Goal: Task Accomplishment & Management: Manage account settings

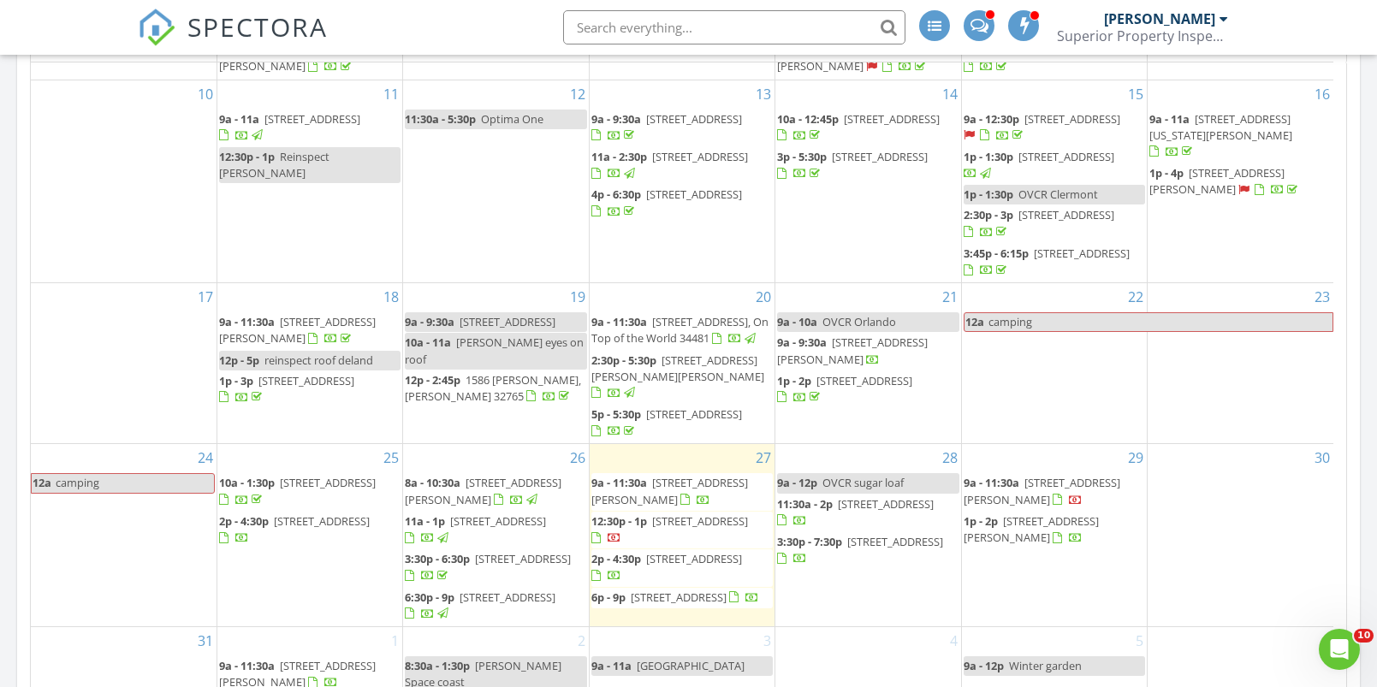
scroll to position [1109, 0]
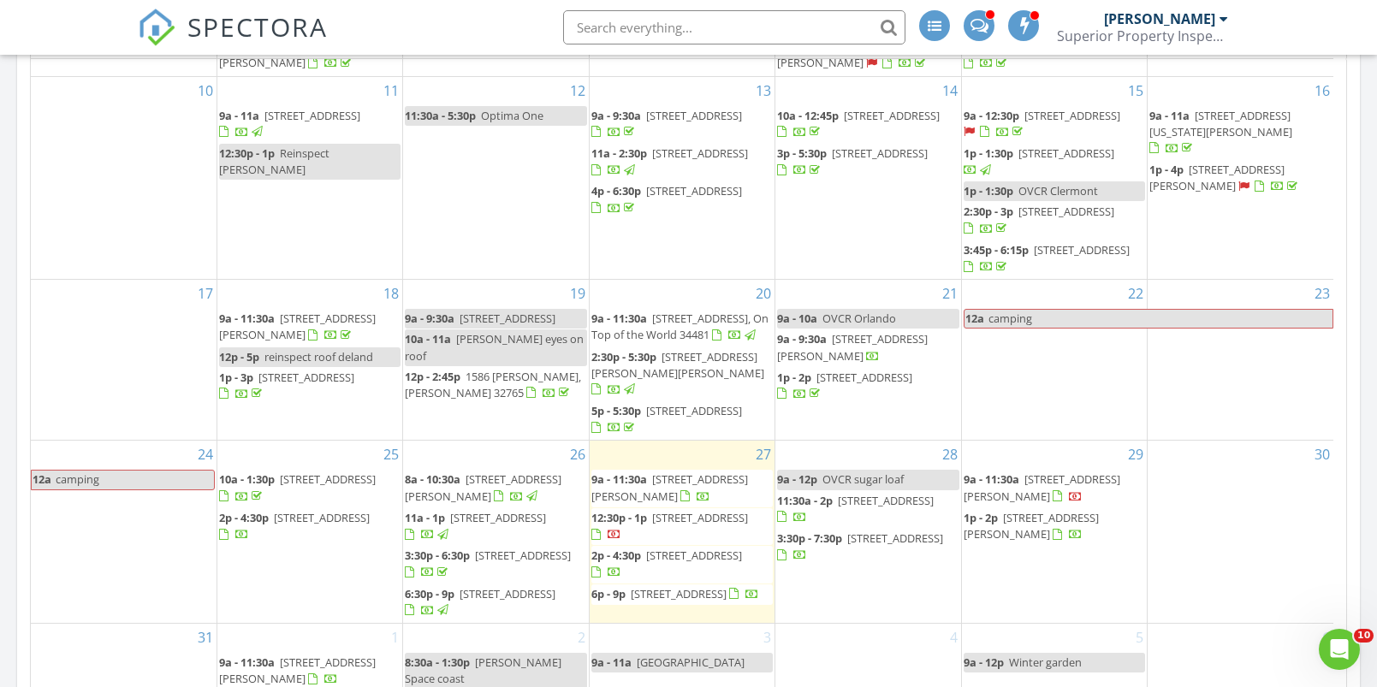
click at [637, 510] on span "12:30p - 1p" at bounding box center [619, 517] width 56 height 15
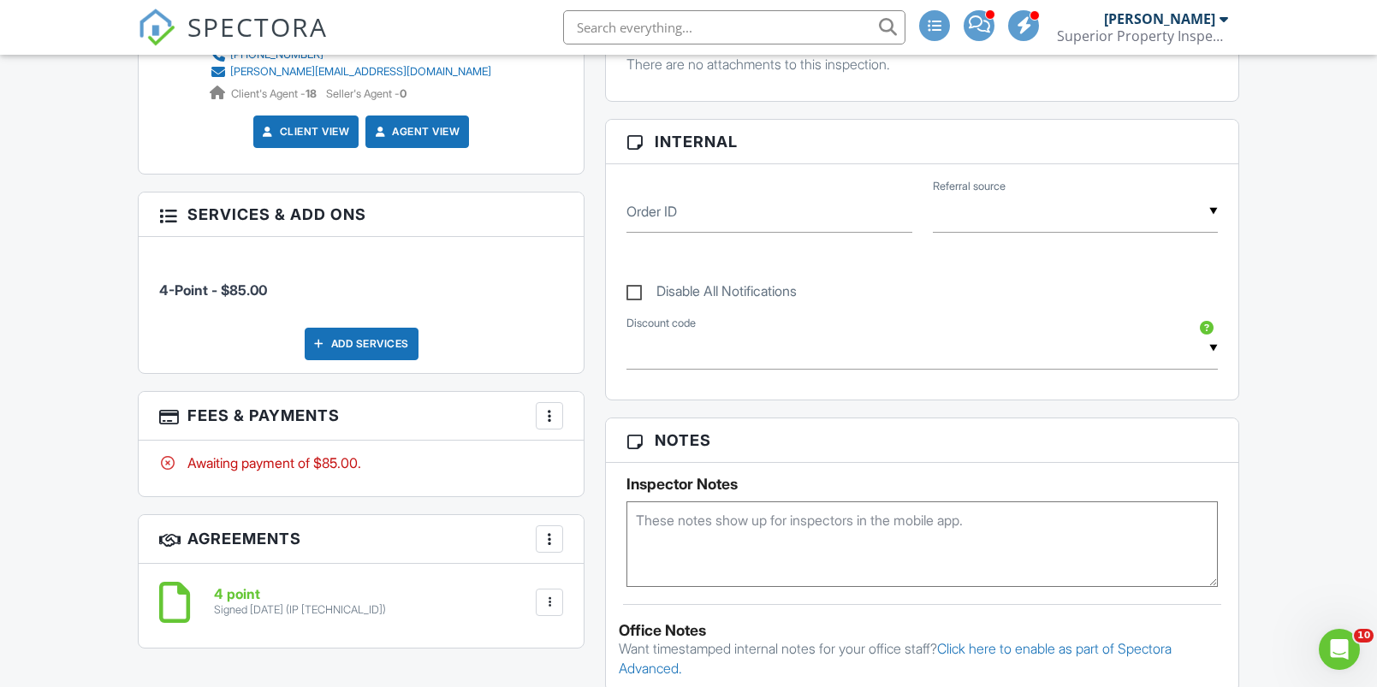
click at [546, 407] on div at bounding box center [549, 415] width 17 height 17
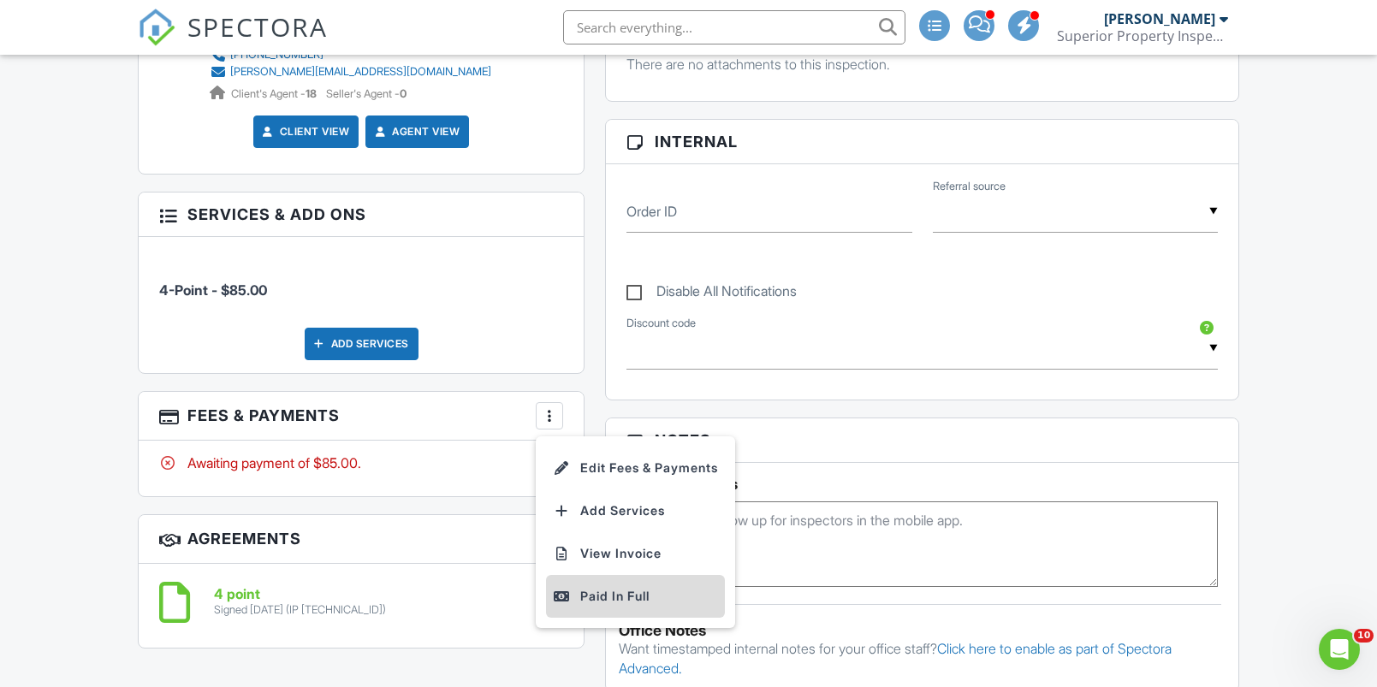
click at [577, 593] on div "Paid In Full" at bounding box center [635, 596] width 165 height 21
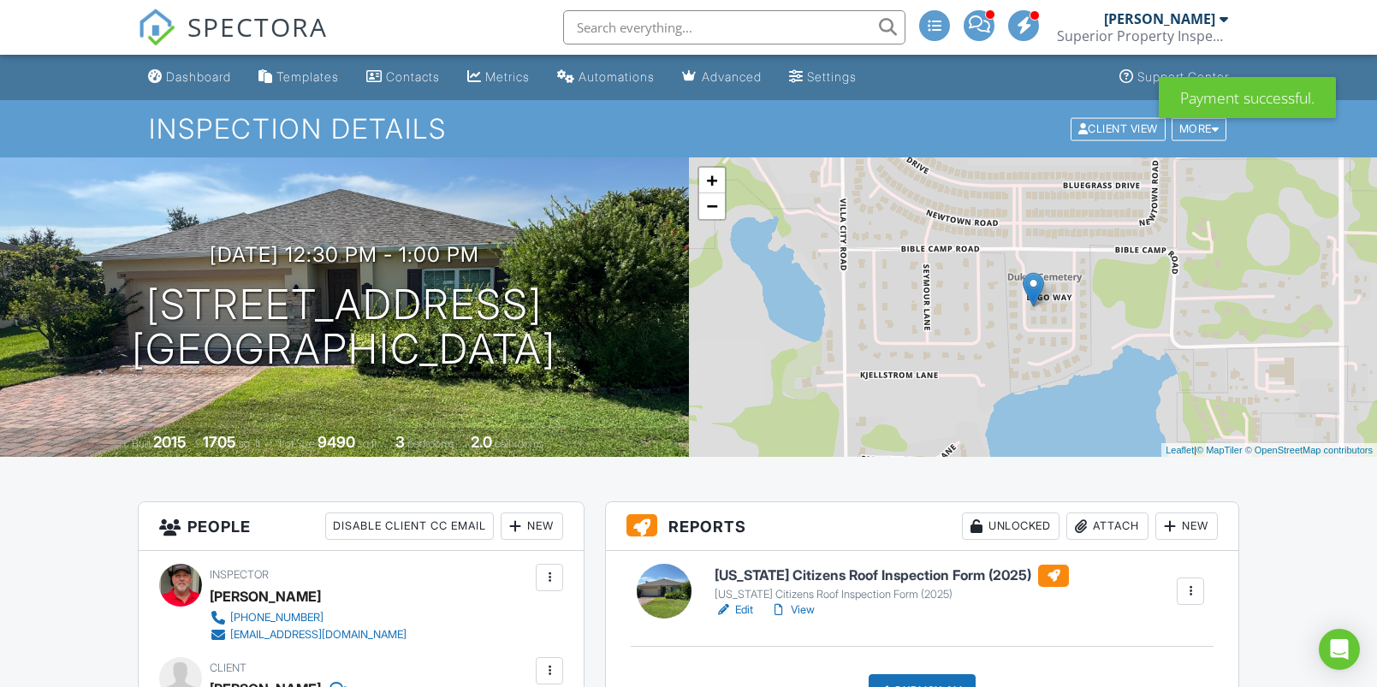
click at [524, 74] on div "Metrics" at bounding box center [507, 76] width 44 height 15
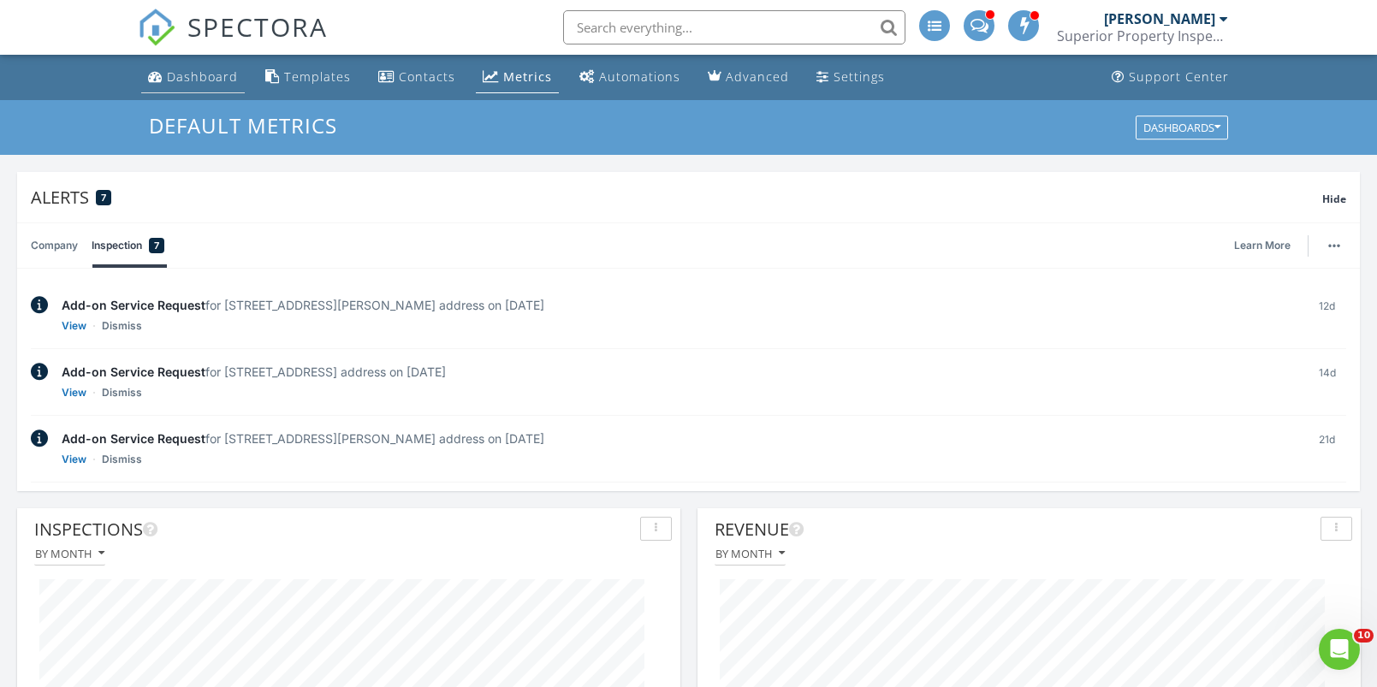
click at [195, 74] on div "Dashboard" at bounding box center [202, 76] width 71 height 16
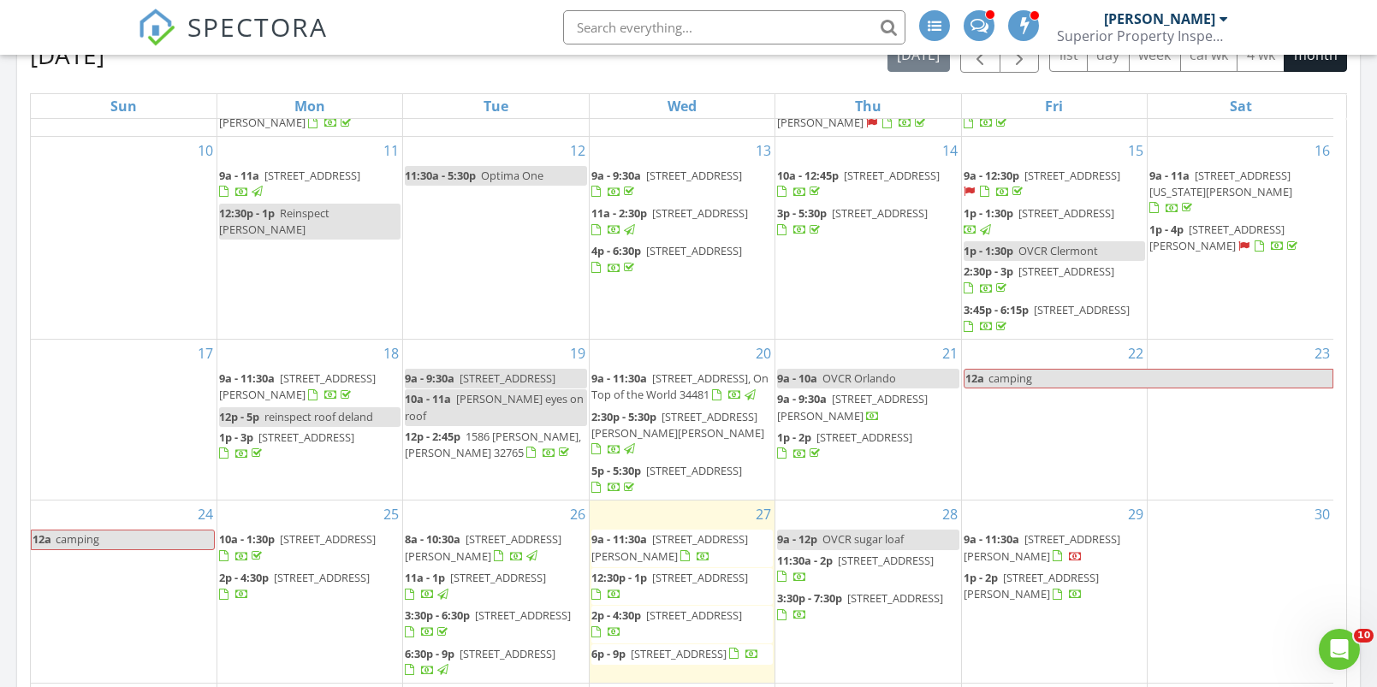
scroll to position [1248, 0]
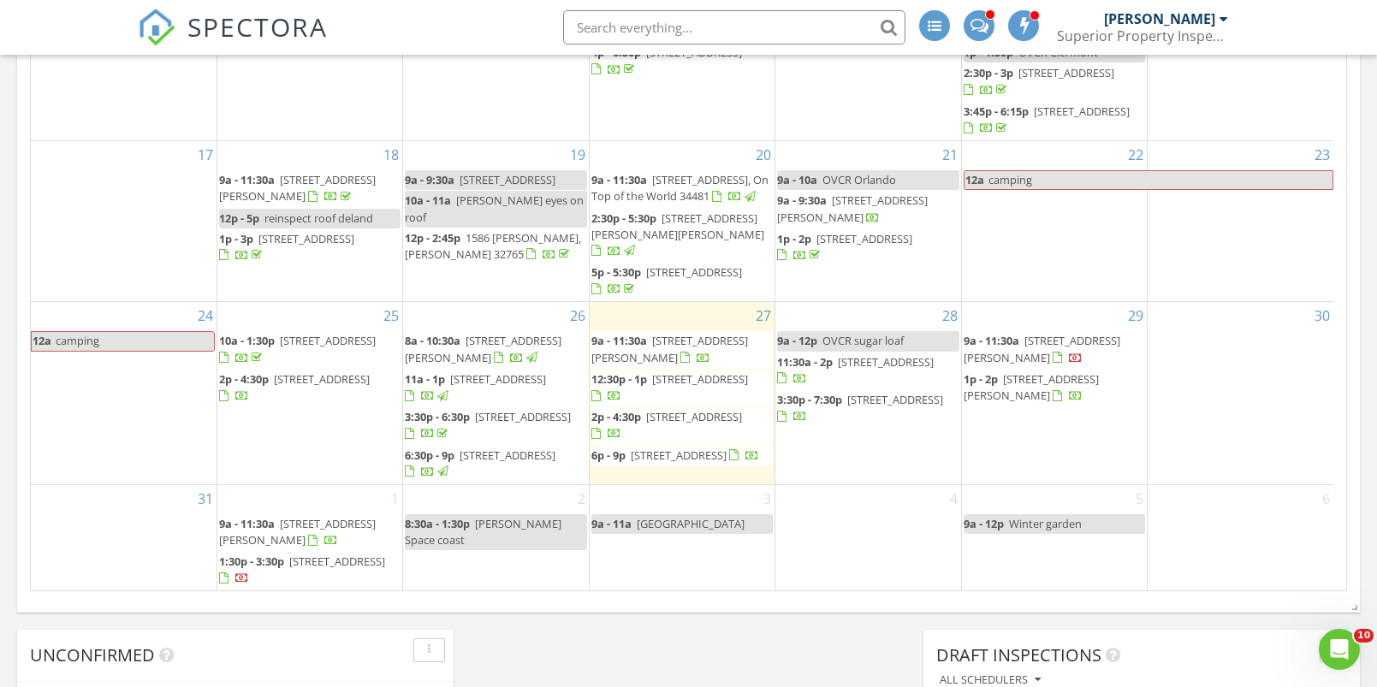
click at [702, 333] on span "[STREET_ADDRESS][PERSON_NAME]" at bounding box center [669, 349] width 157 height 32
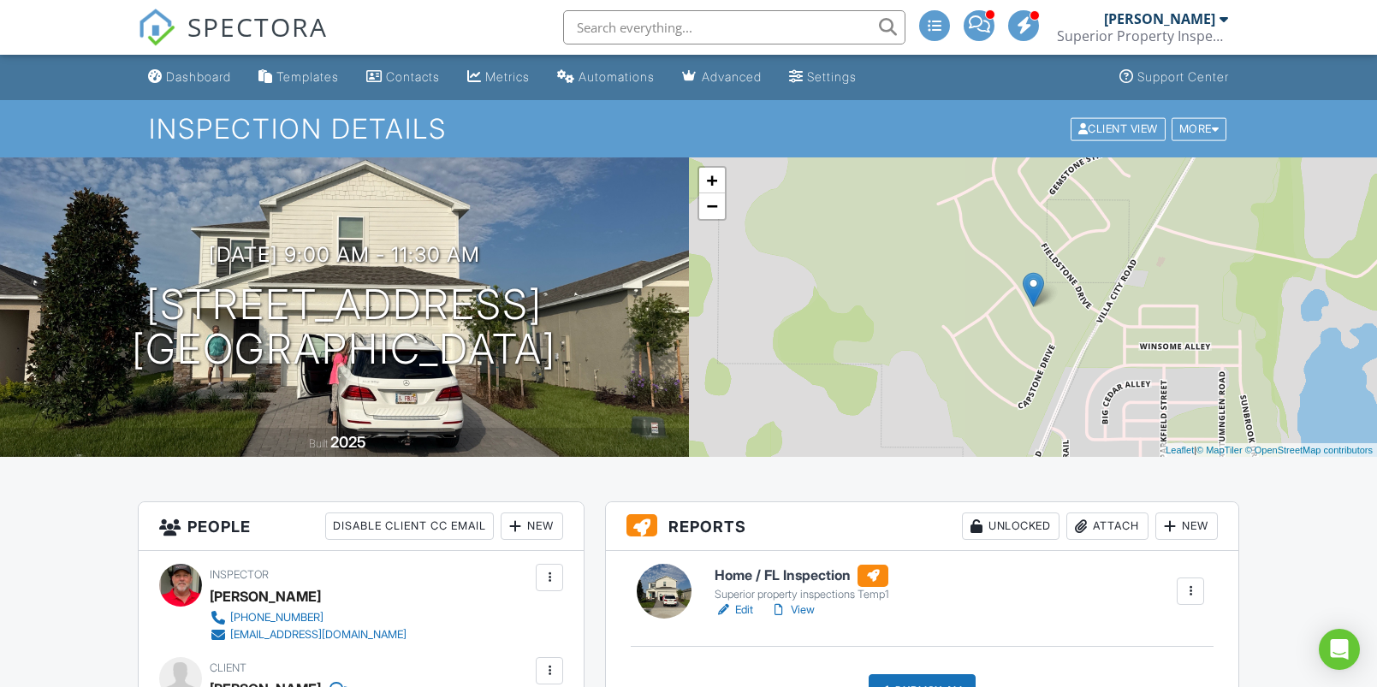
scroll to position [84, 0]
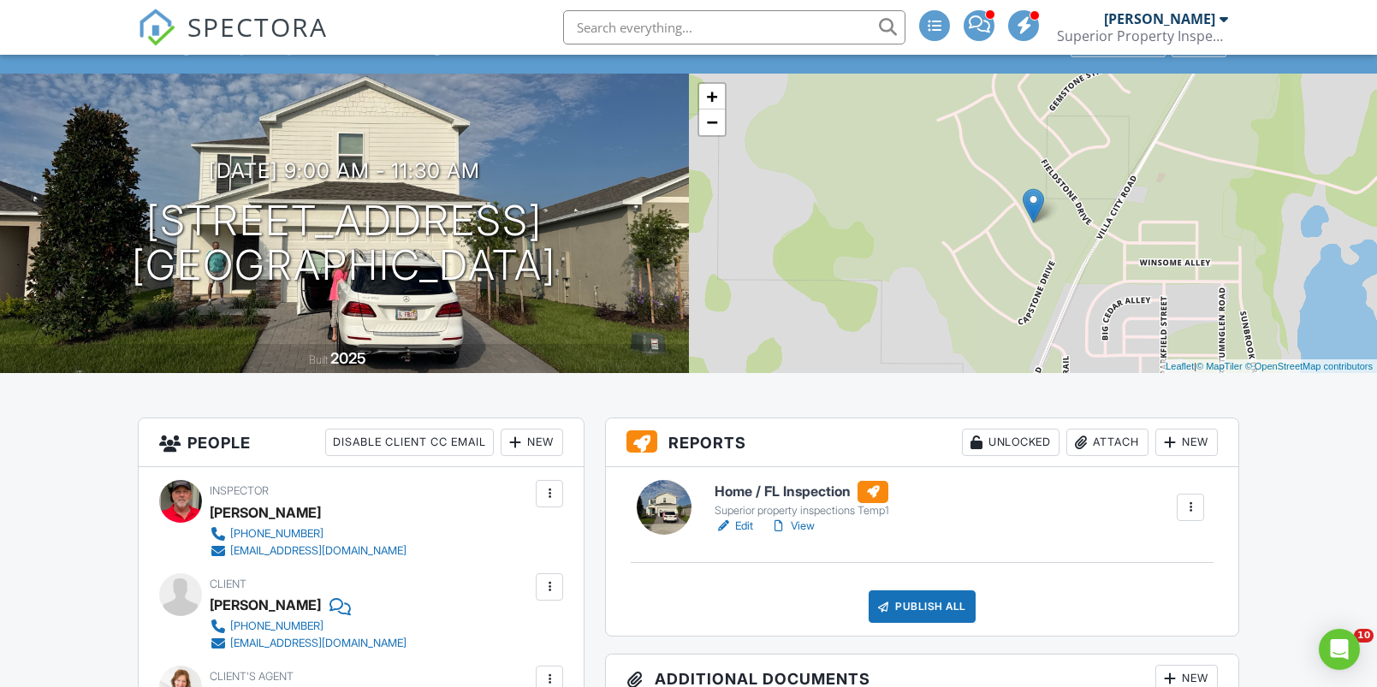
click at [786, 489] on h6 "Home / FL Inspection" at bounding box center [802, 492] width 175 height 22
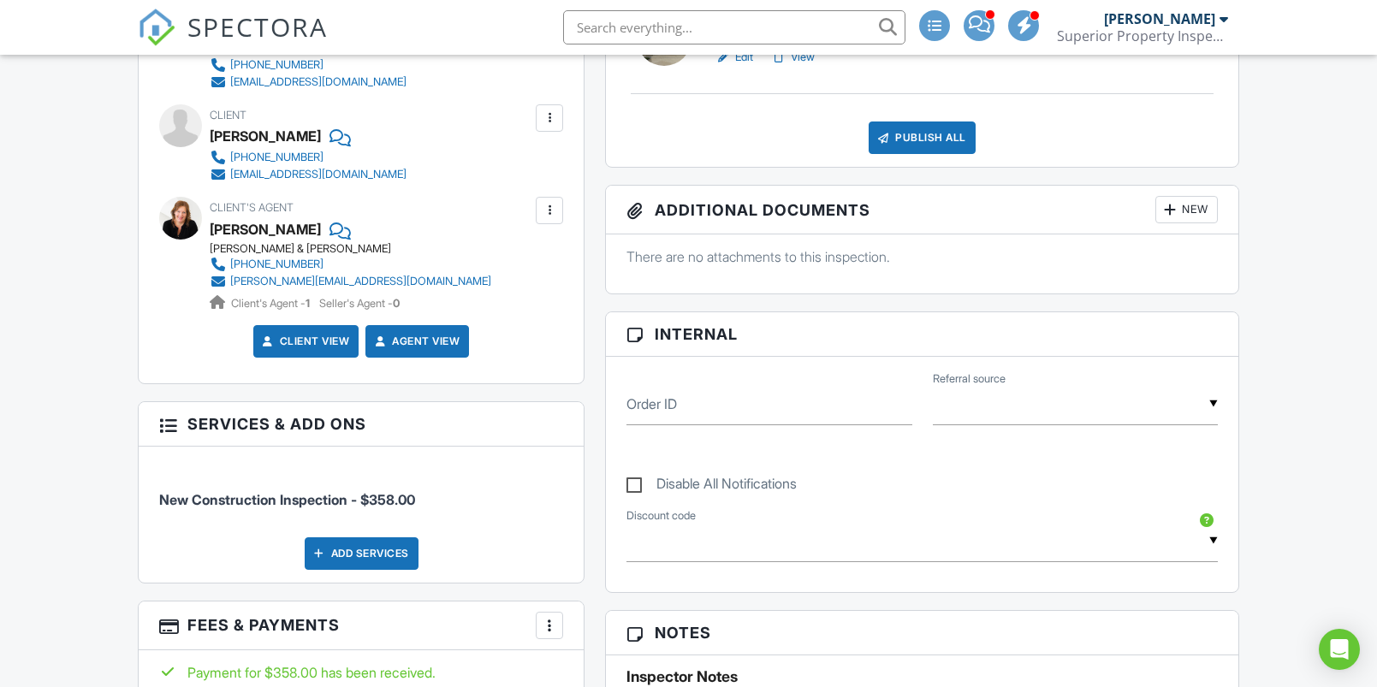
scroll to position [553, 0]
click at [893, 132] on div "Publish All" at bounding box center [922, 138] width 107 height 33
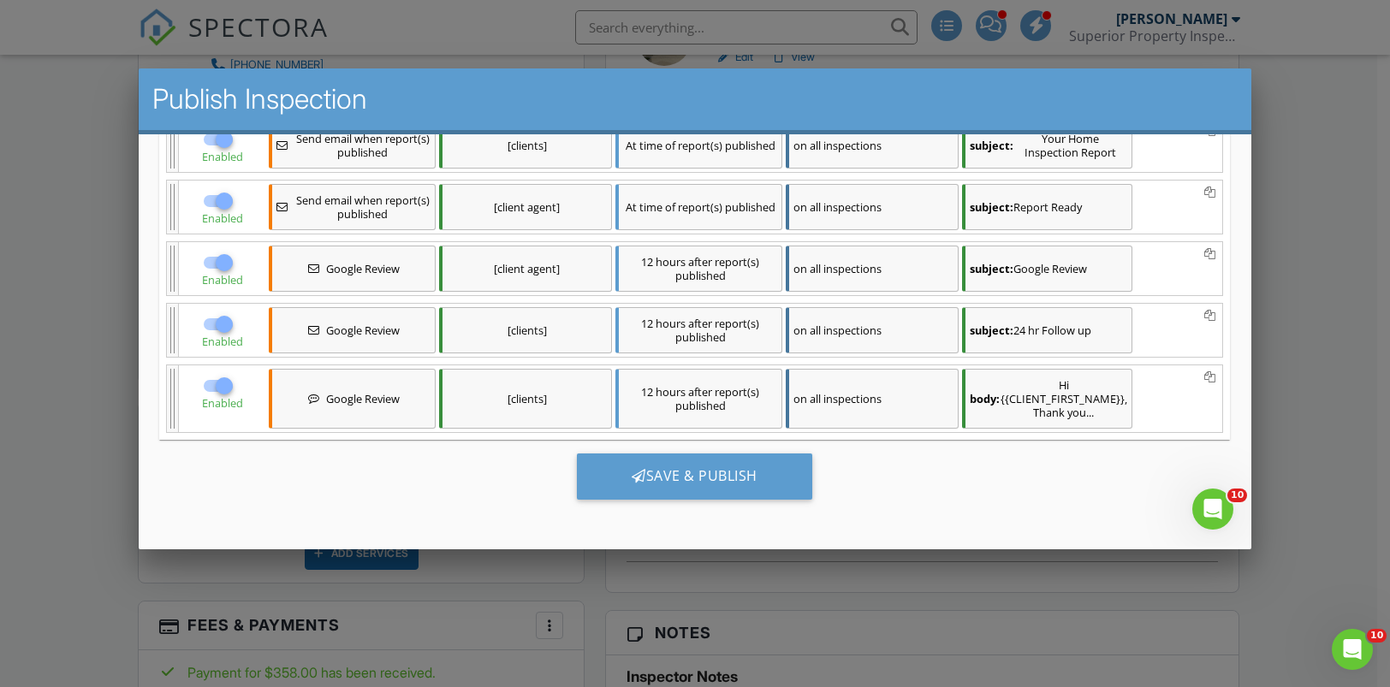
scroll to position [0, 0]
click at [223, 266] on div at bounding box center [224, 262] width 29 height 29
checkbox input "false"
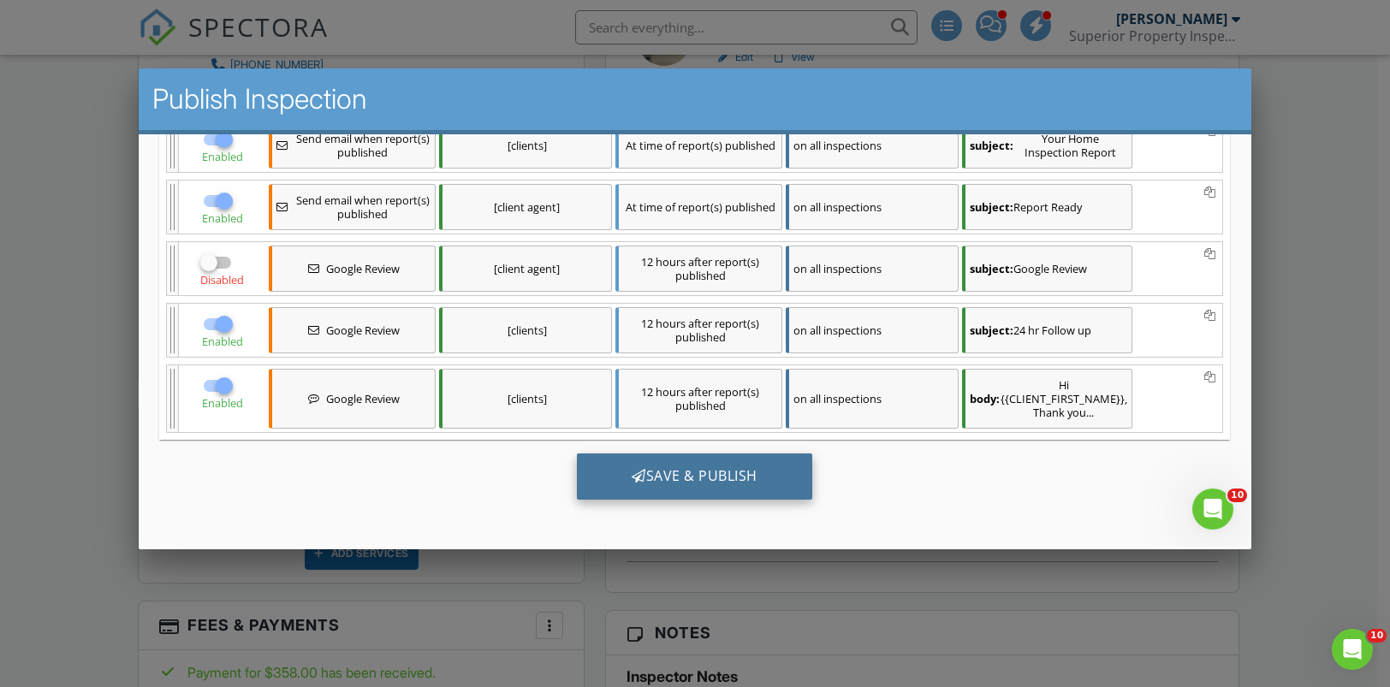
click at [605, 468] on div "Save & Publish" at bounding box center [694, 477] width 235 height 46
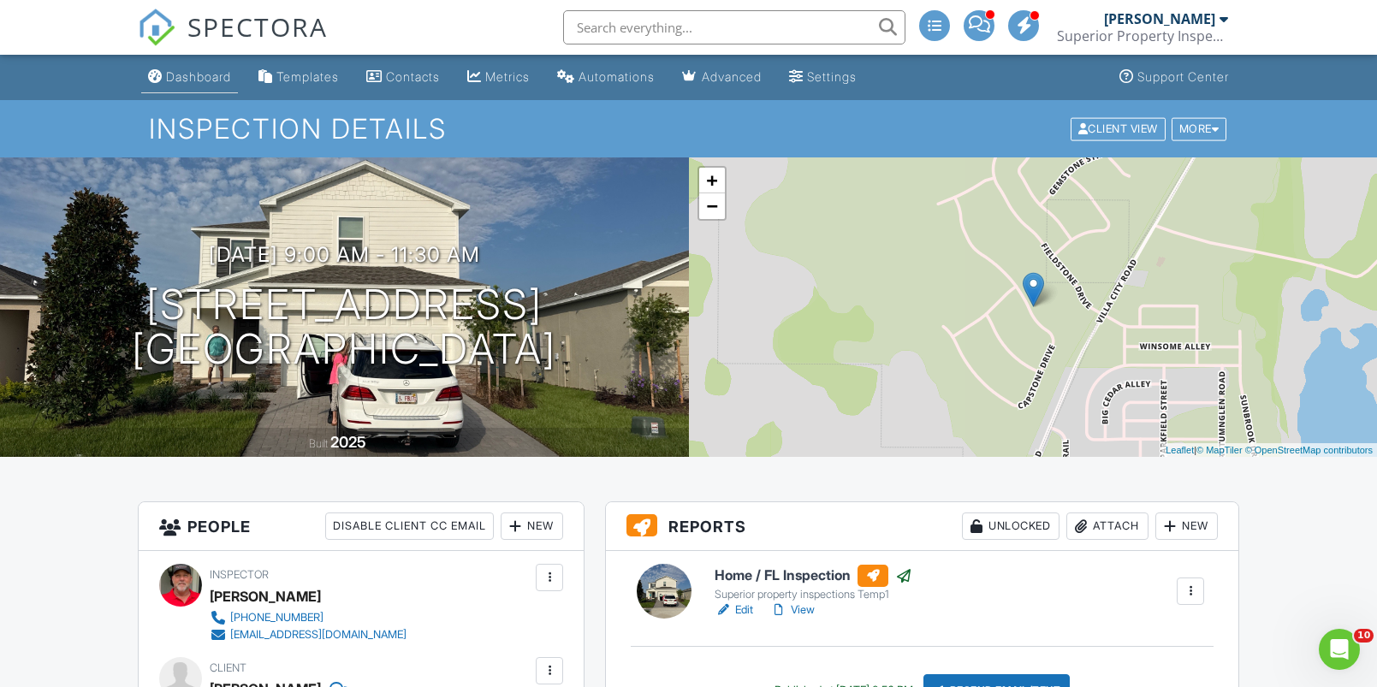
click at [211, 78] on div "Dashboard" at bounding box center [198, 76] width 65 height 15
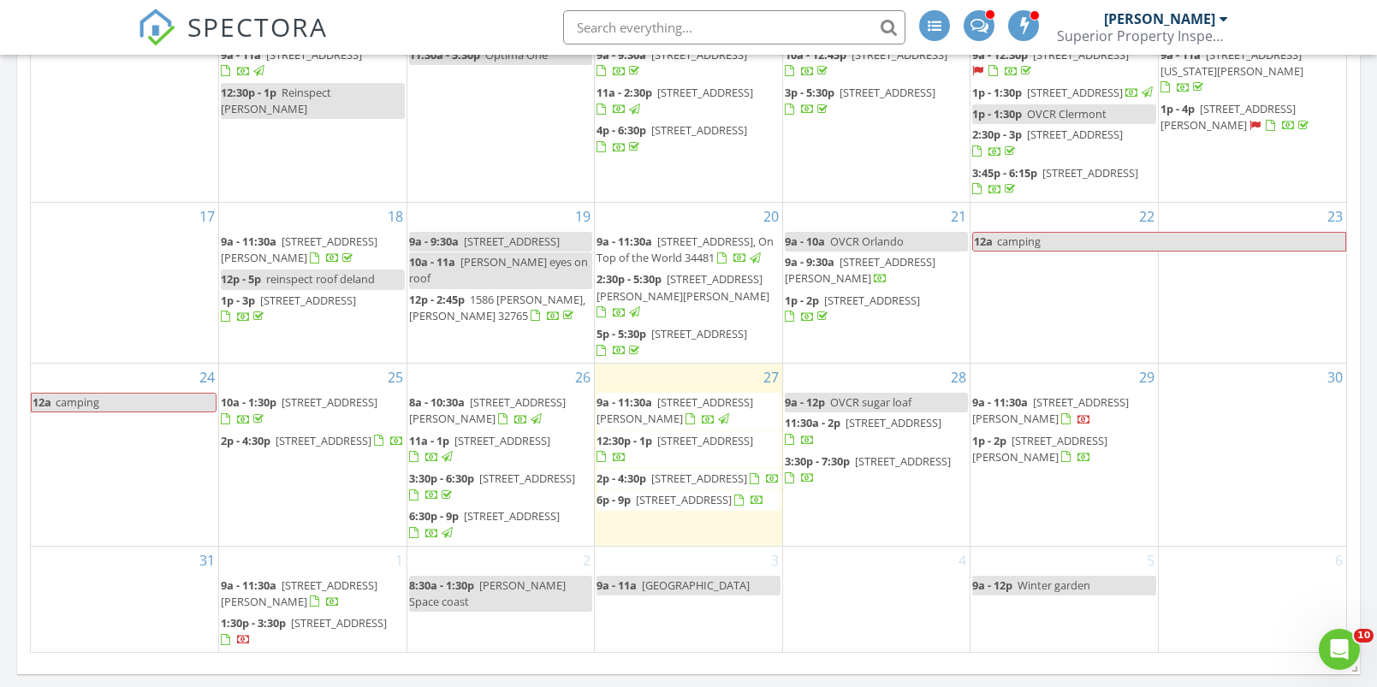
scroll to position [1198, 0]
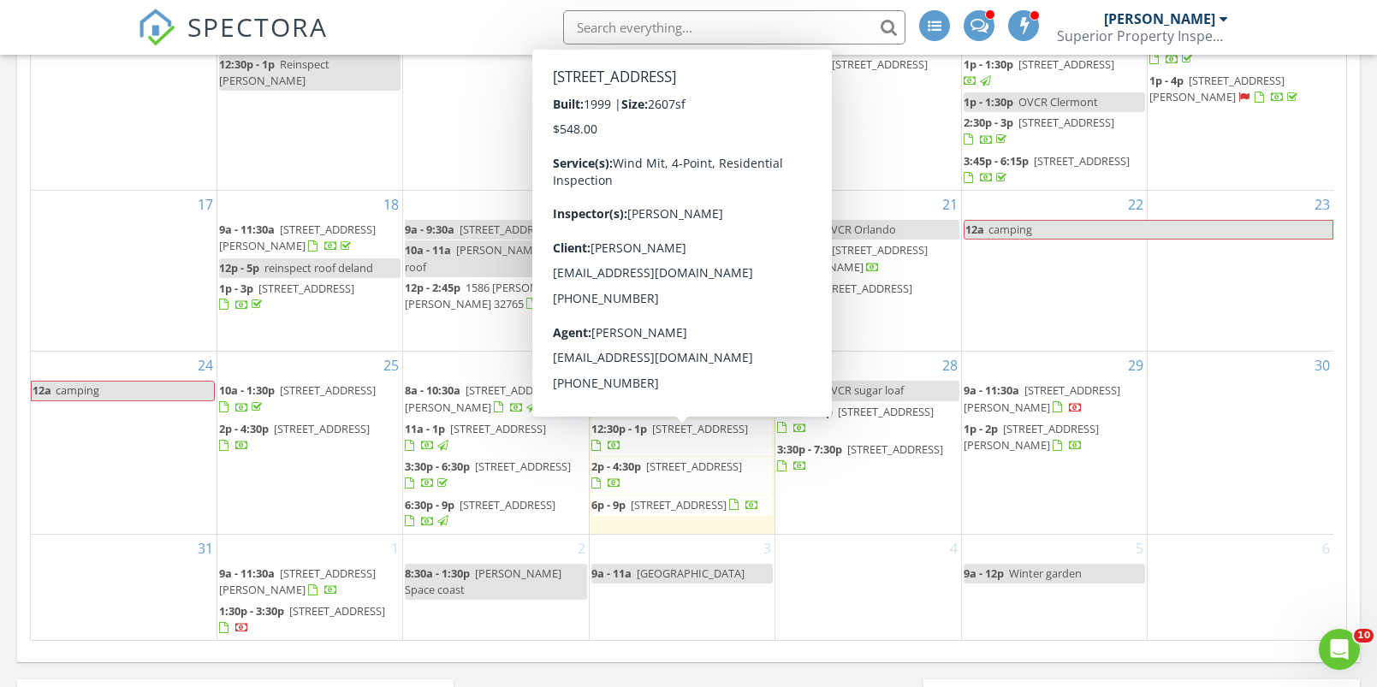
click at [621, 476] on div at bounding box center [606, 484] width 30 height 16
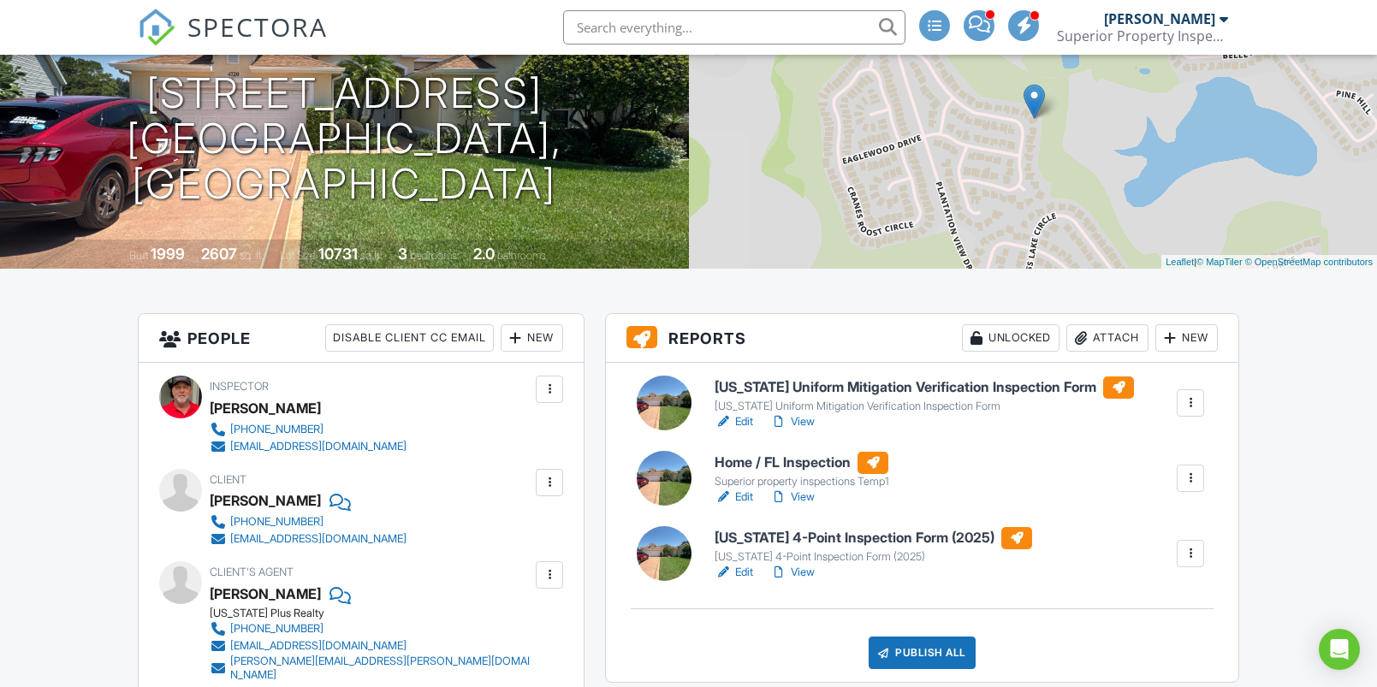
scroll to position [188, 0]
click at [796, 462] on h6 "Home / FL Inspection" at bounding box center [802, 463] width 175 height 22
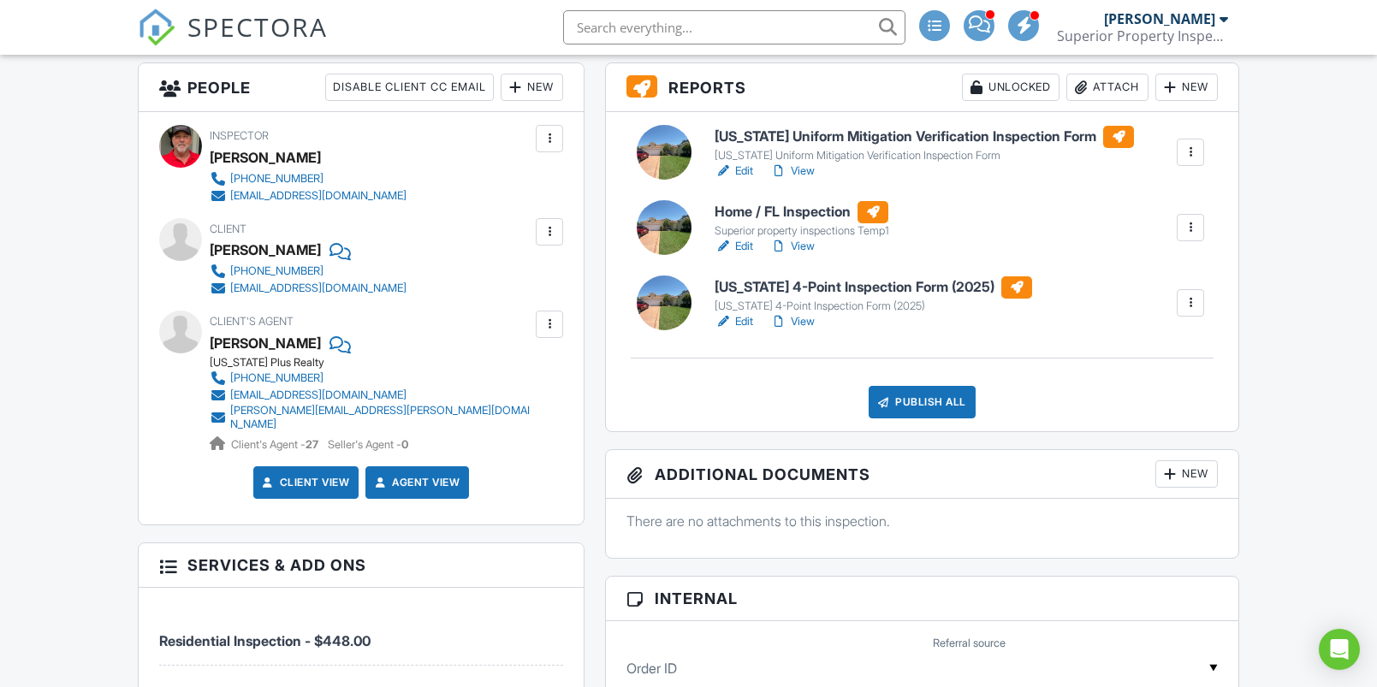
click at [902, 402] on div "Publish All" at bounding box center [922, 402] width 107 height 33
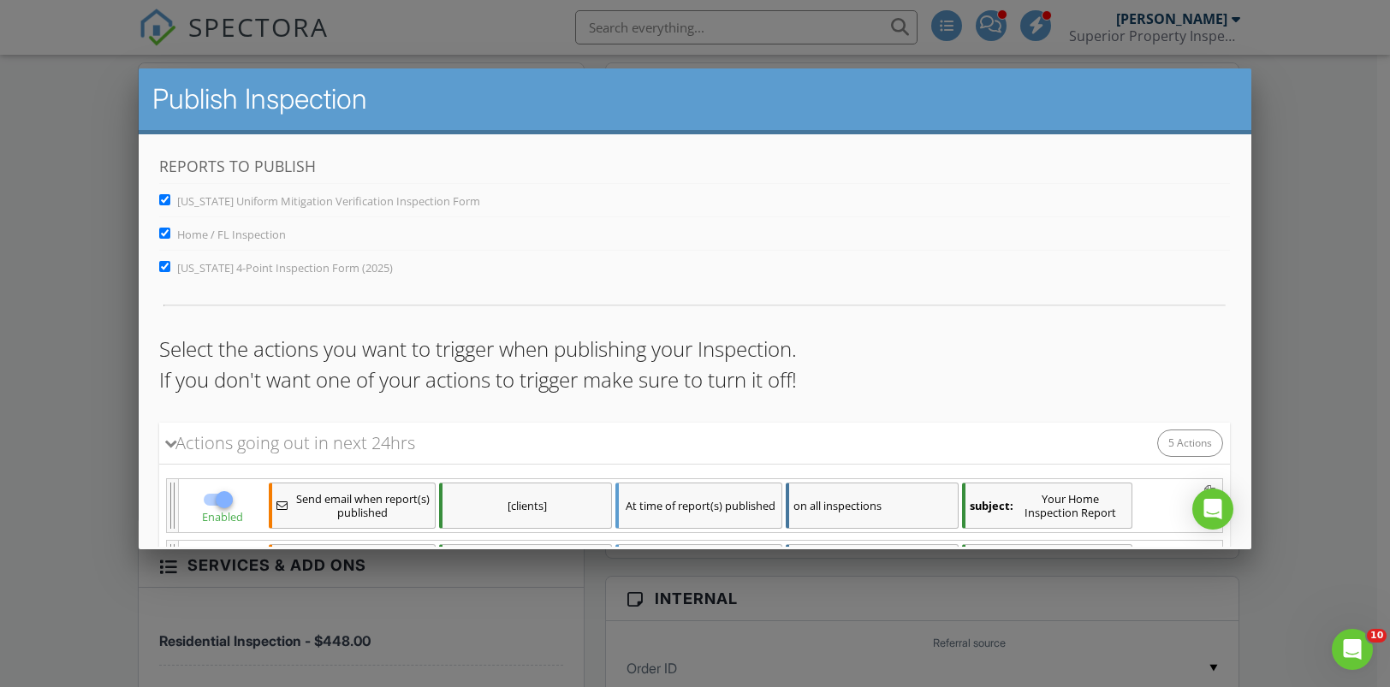
click at [166, 270] on input "[US_STATE] 4-Point Inspection Form (2025)" at bounding box center [164, 266] width 11 height 11
checkbox input "false"
click at [163, 202] on input "[US_STATE] Uniform Mitigation Verification Inspection Form" at bounding box center [164, 199] width 11 height 11
checkbox input "false"
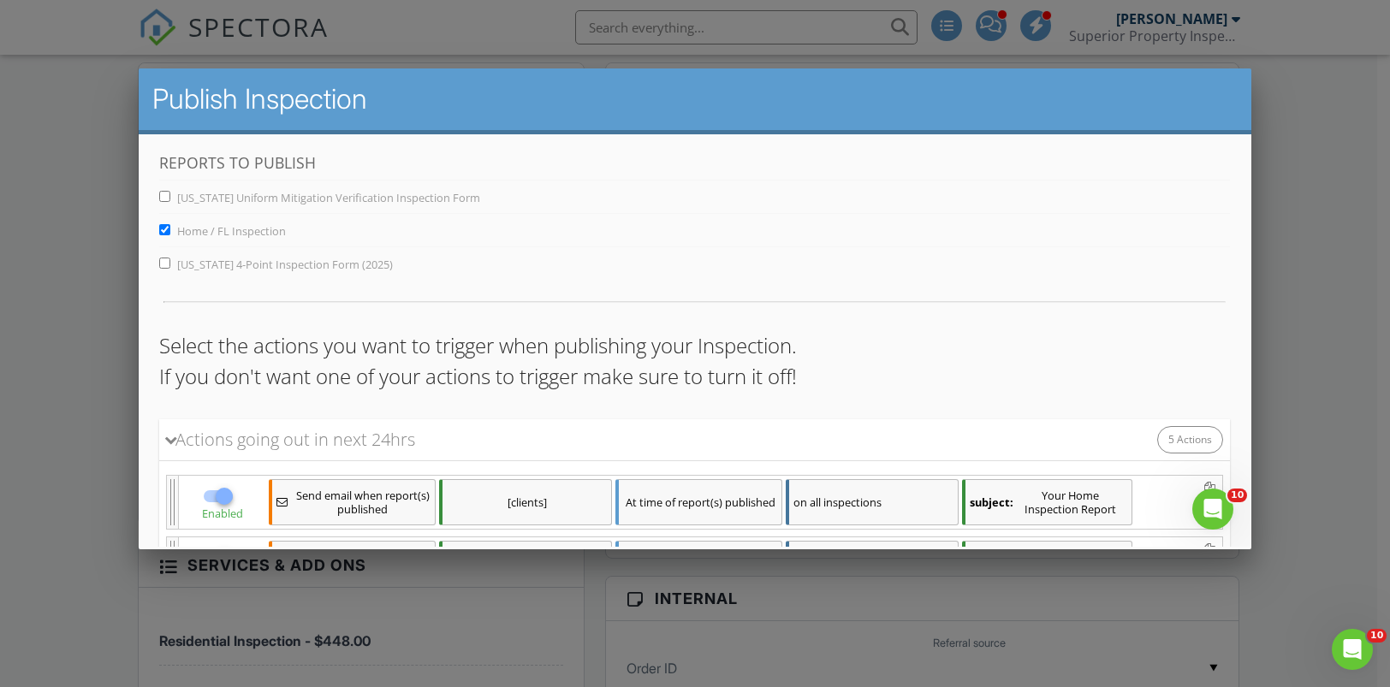
scroll to position [144, 0]
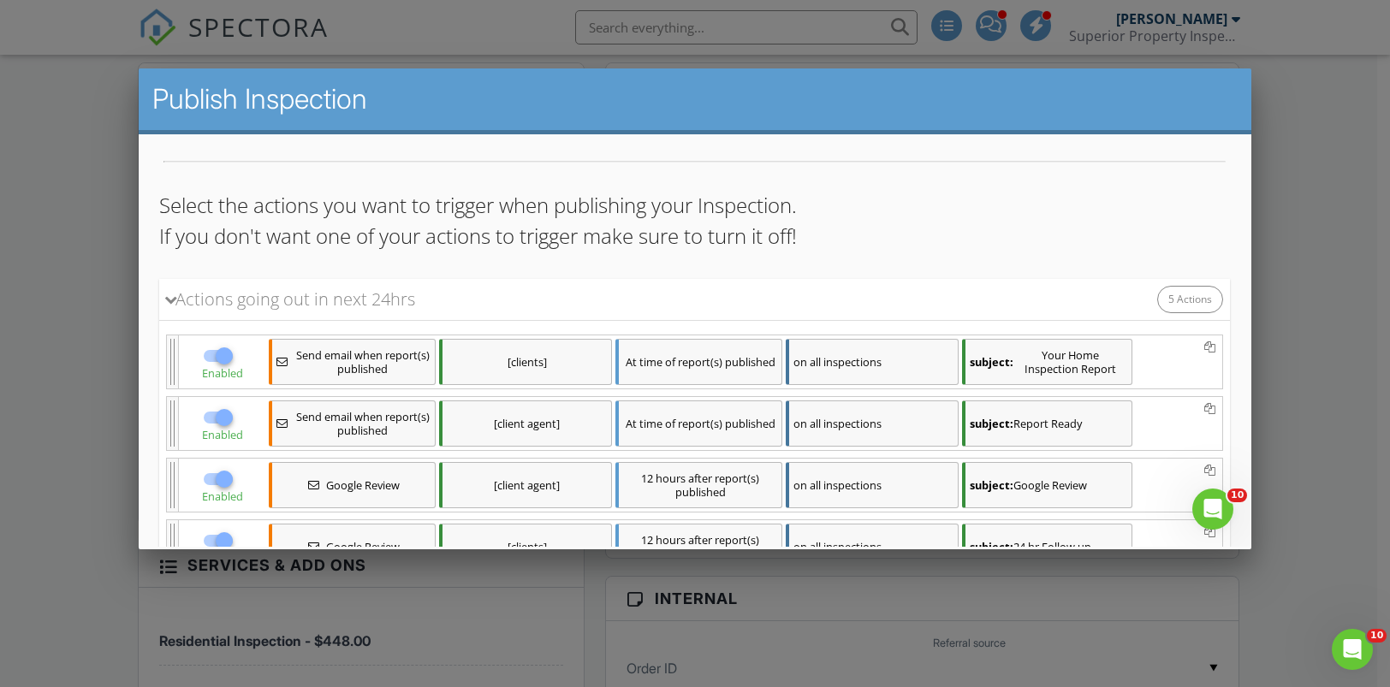
click at [222, 478] on div at bounding box center [224, 479] width 29 height 29
checkbox input "false"
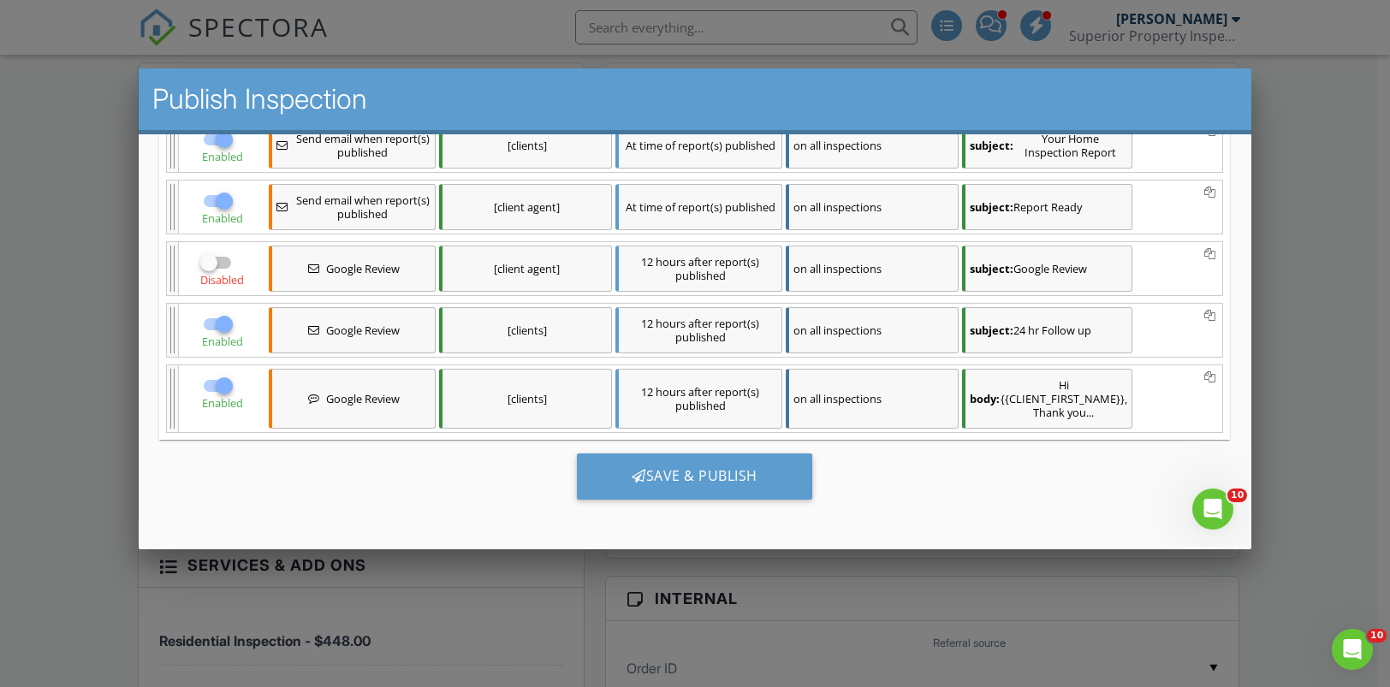
scroll to position [2, 0]
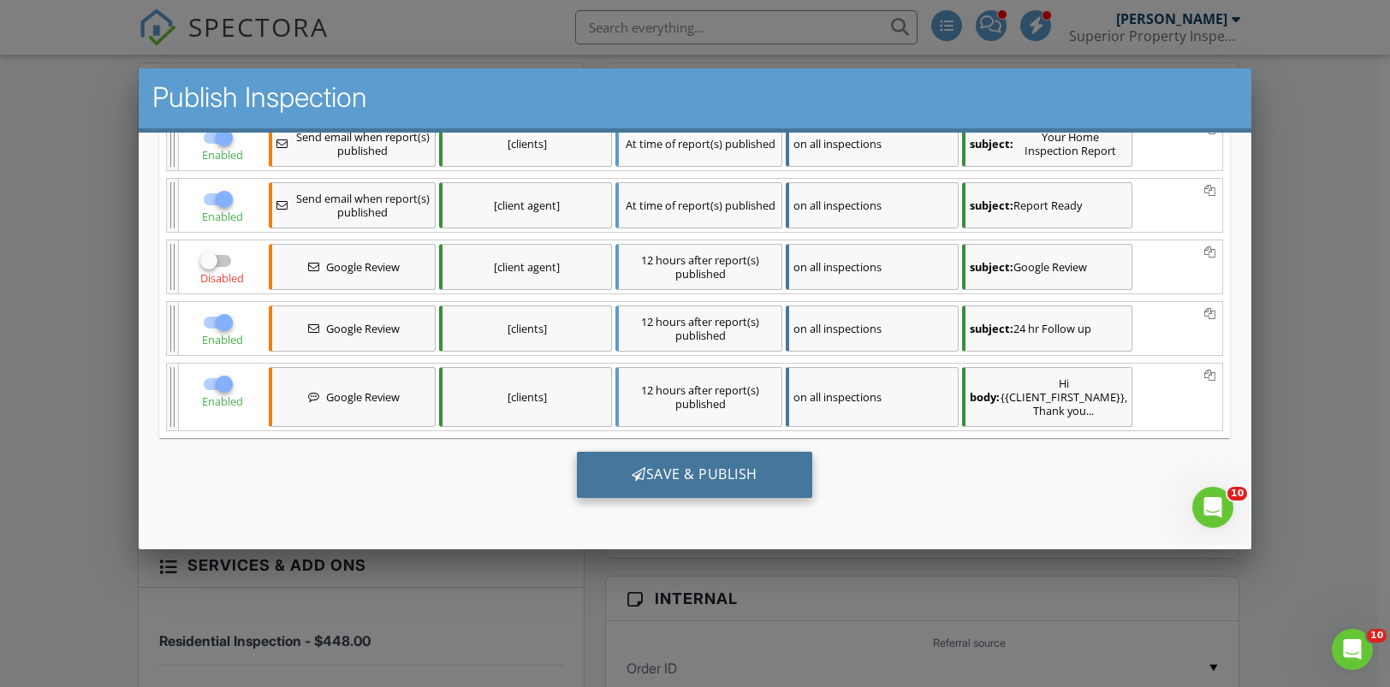
click at [654, 477] on div "Save & Publish" at bounding box center [694, 475] width 235 height 46
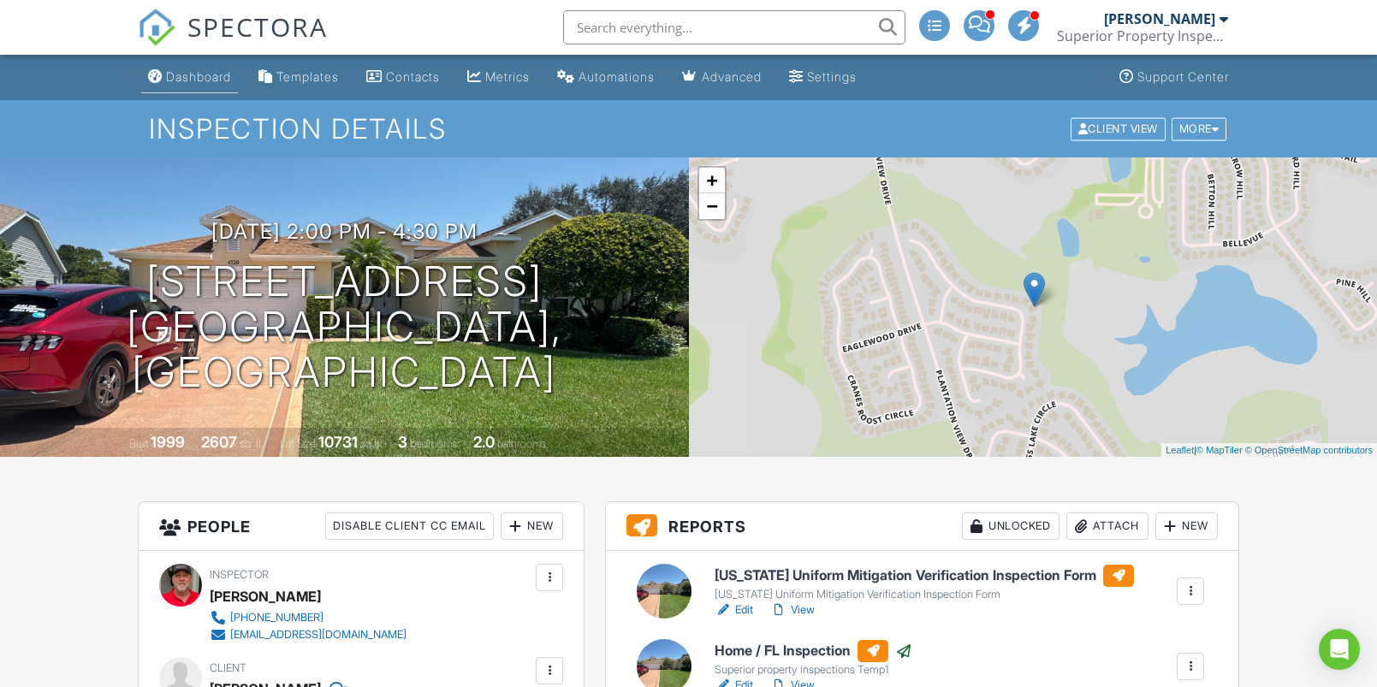
click at [205, 74] on div "Dashboard" at bounding box center [198, 76] width 65 height 15
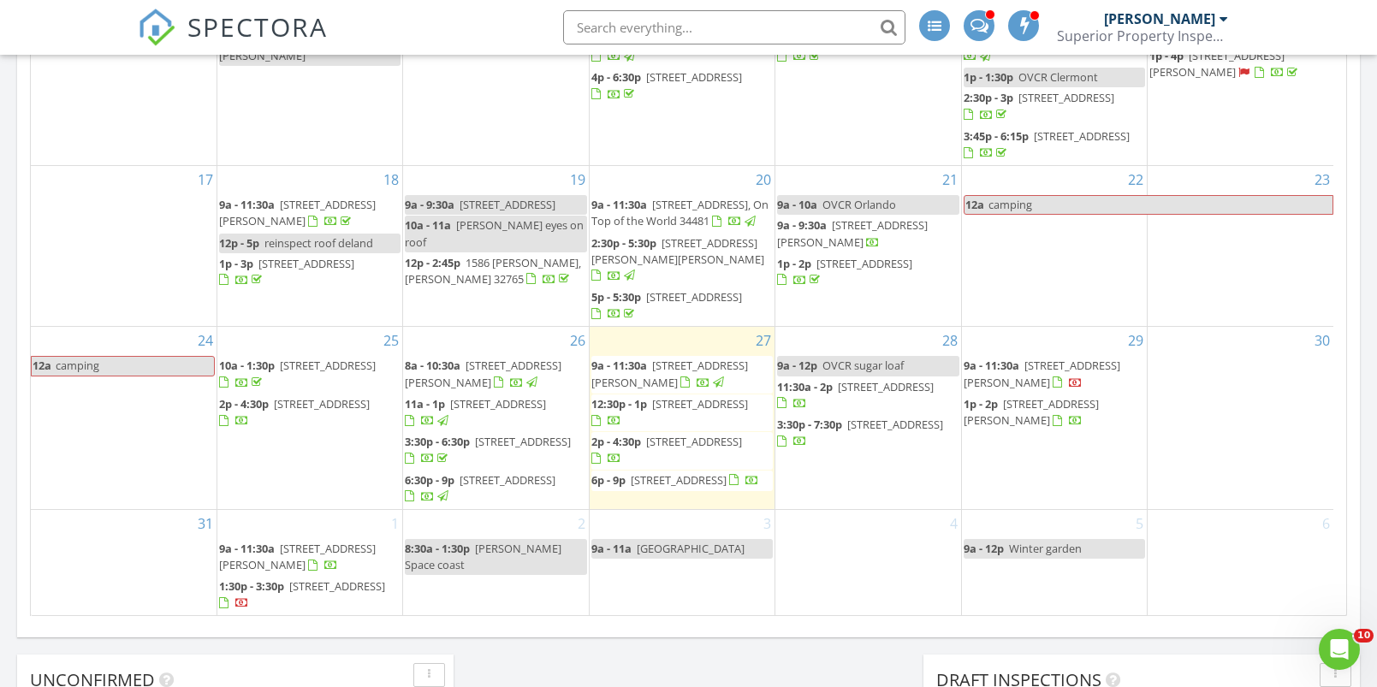
scroll to position [1226, 0]
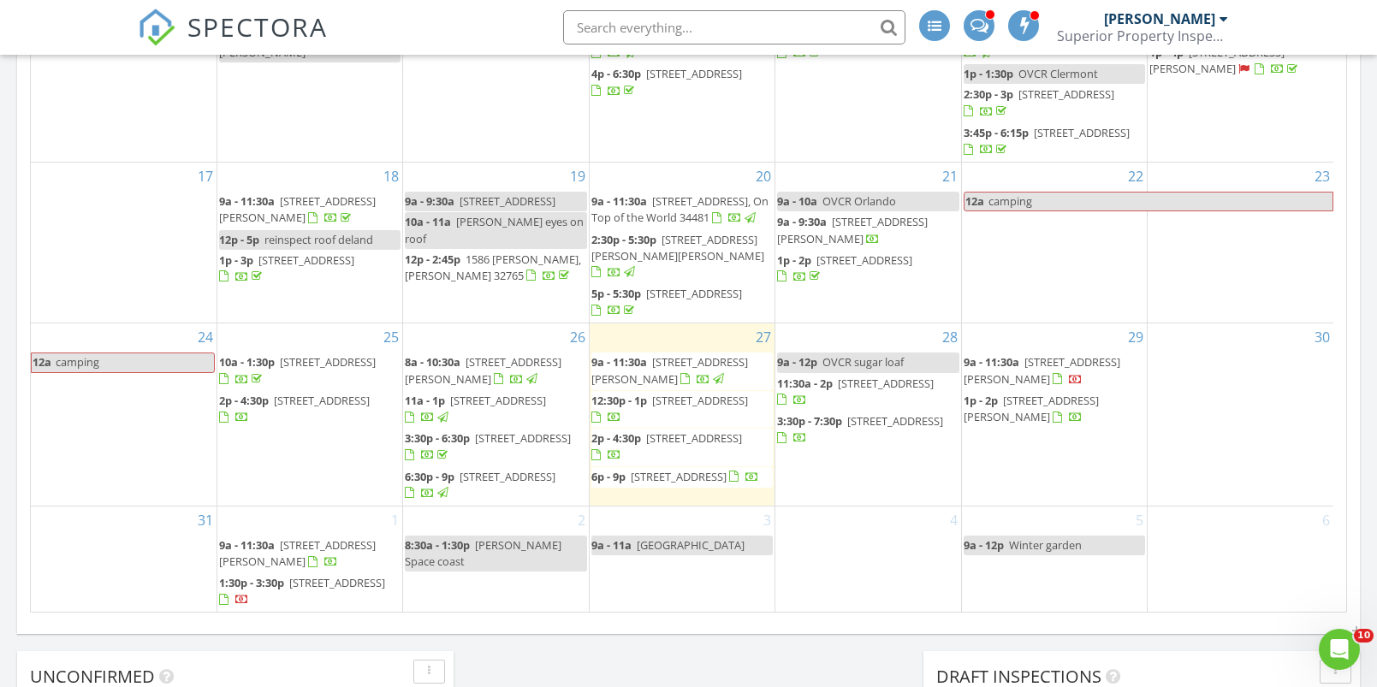
click at [667, 469] on span "6p - 9p 19325 Peabody St, Orlando 32833" at bounding box center [675, 477] width 168 height 17
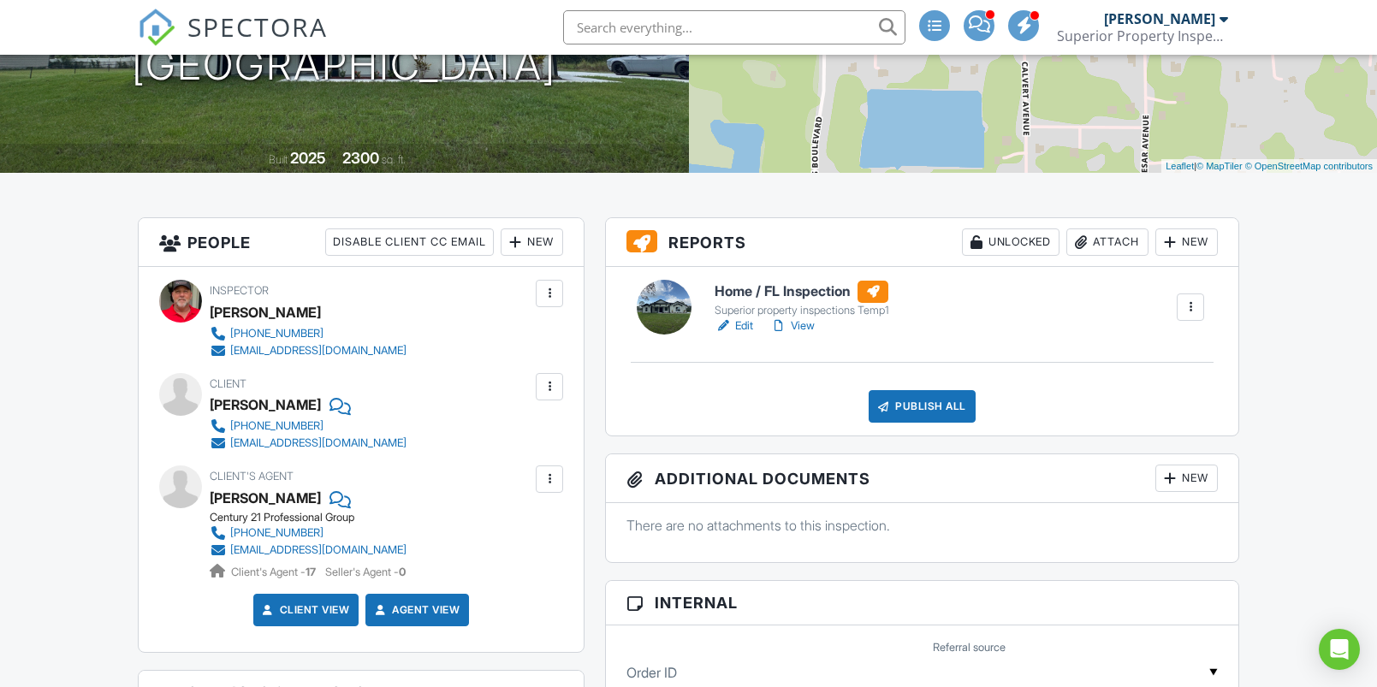
scroll to position [267, 0]
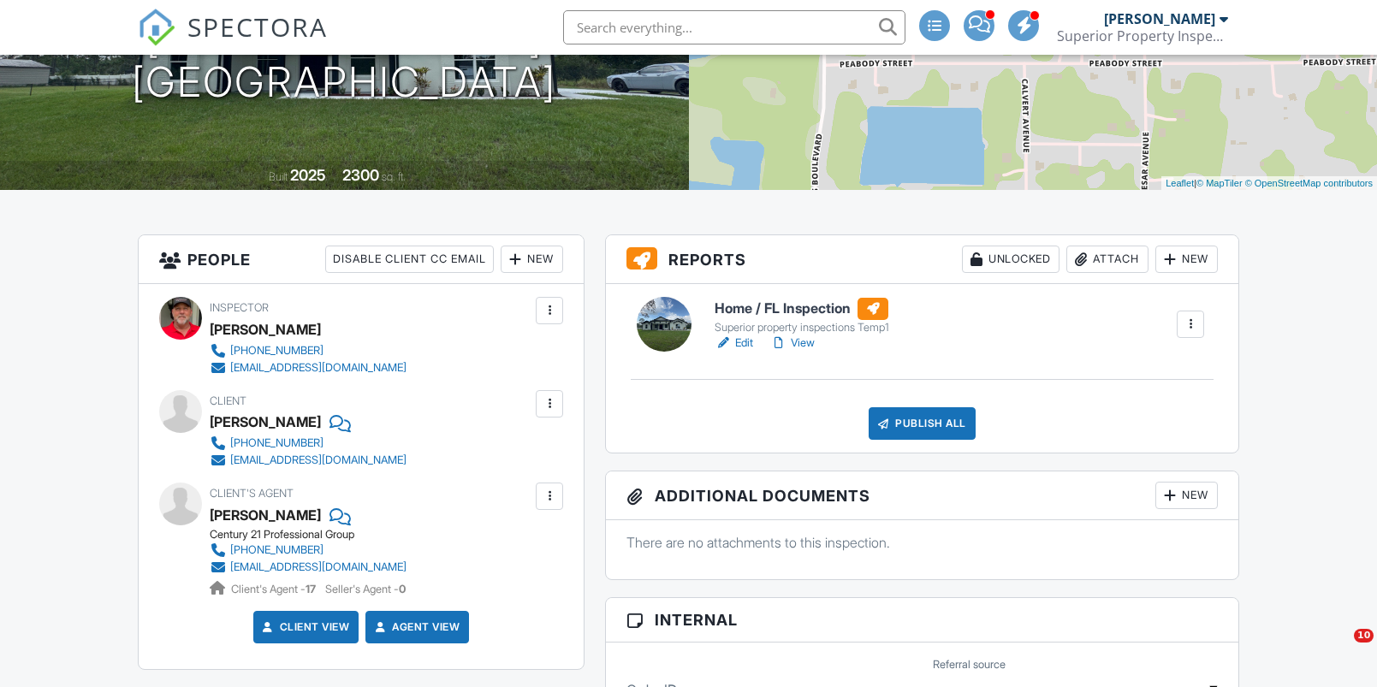
click at [766, 306] on h6 "Home / FL Inspection" at bounding box center [802, 309] width 175 height 22
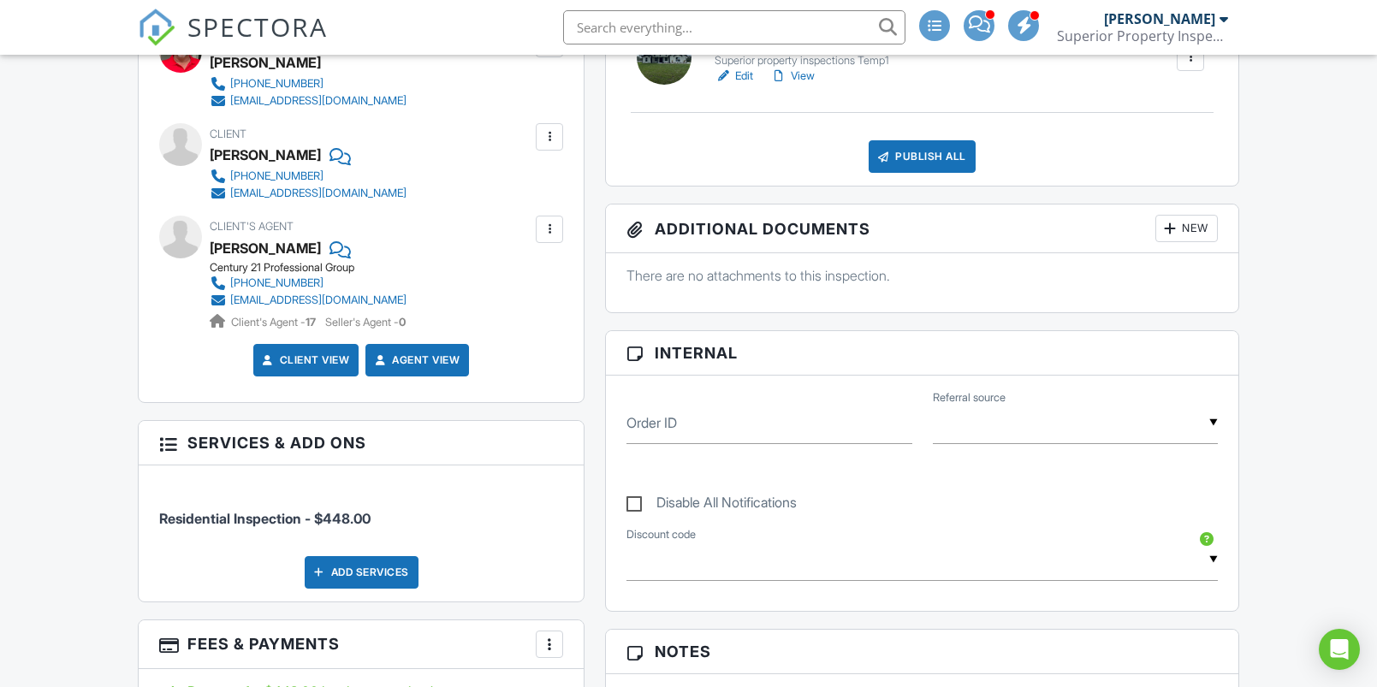
scroll to position [534, 0]
click at [926, 163] on div "Publish All" at bounding box center [922, 156] width 107 height 33
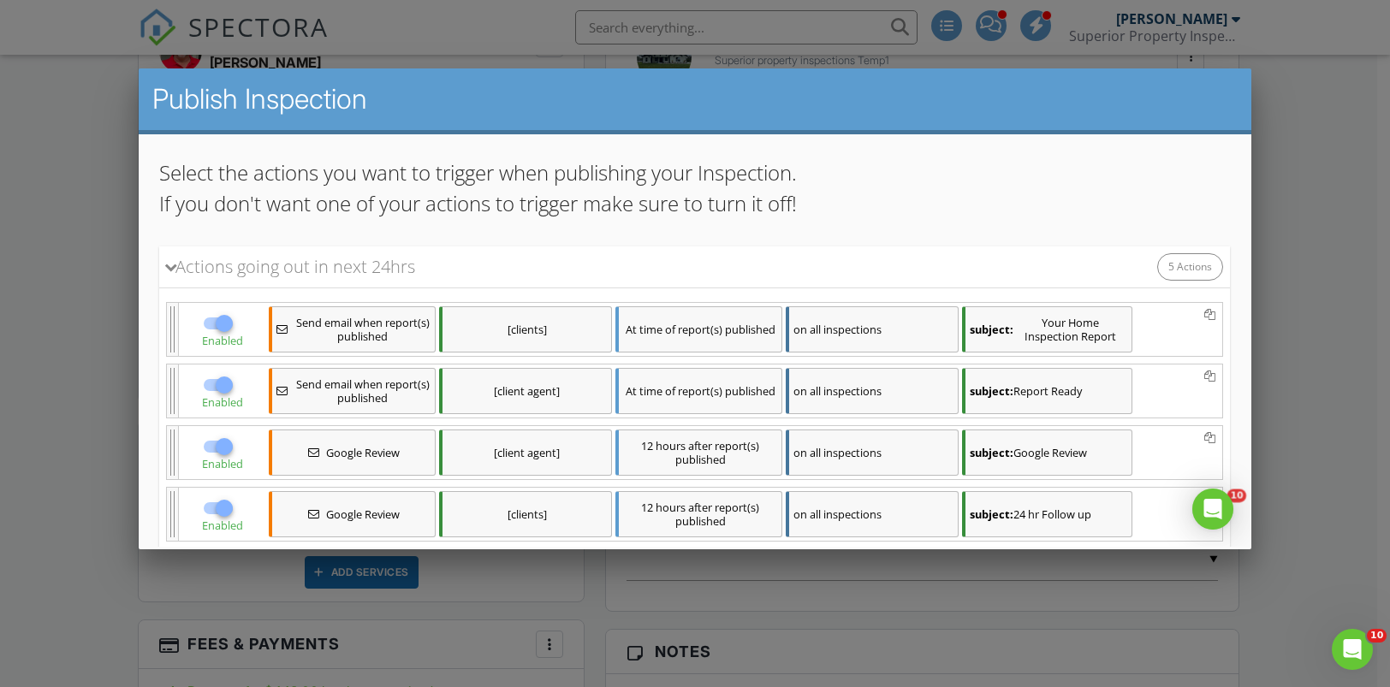
scroll to position [173, 0]
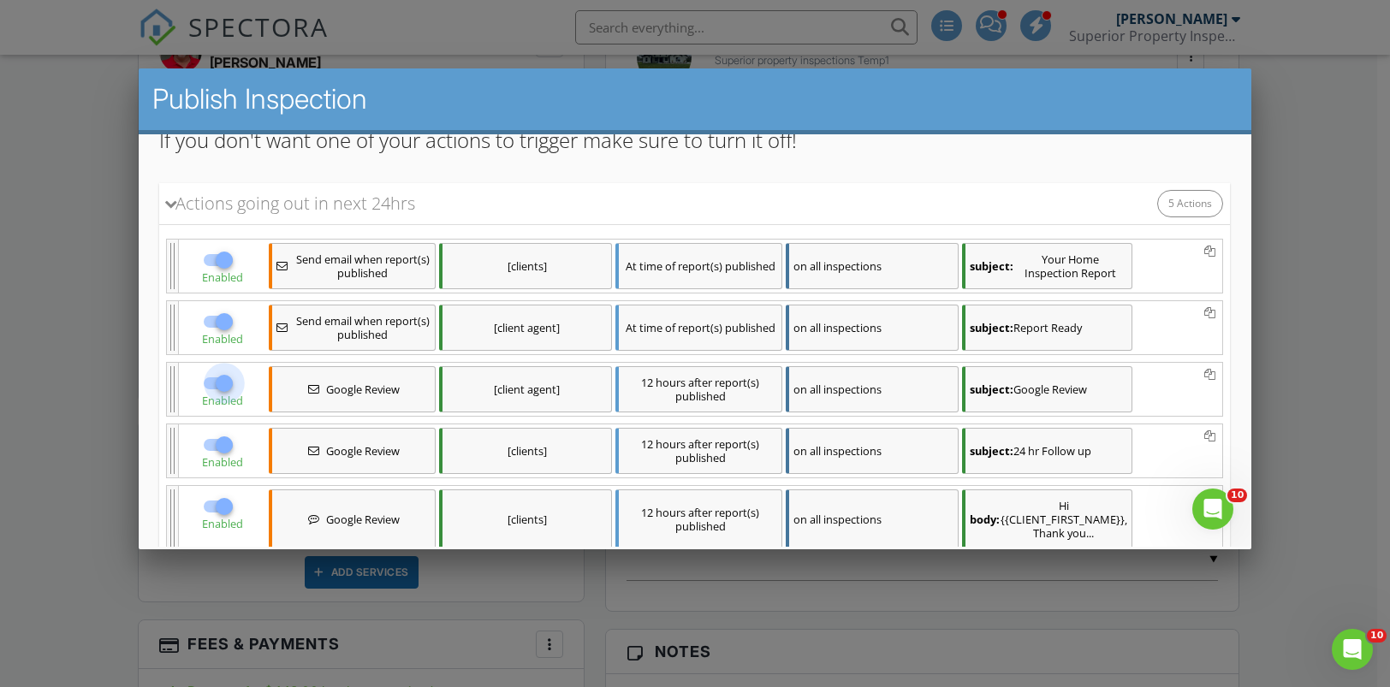
click at [224, 383] on div at bounding box center [224, 383] width 29 height 29
checkbox input "false"
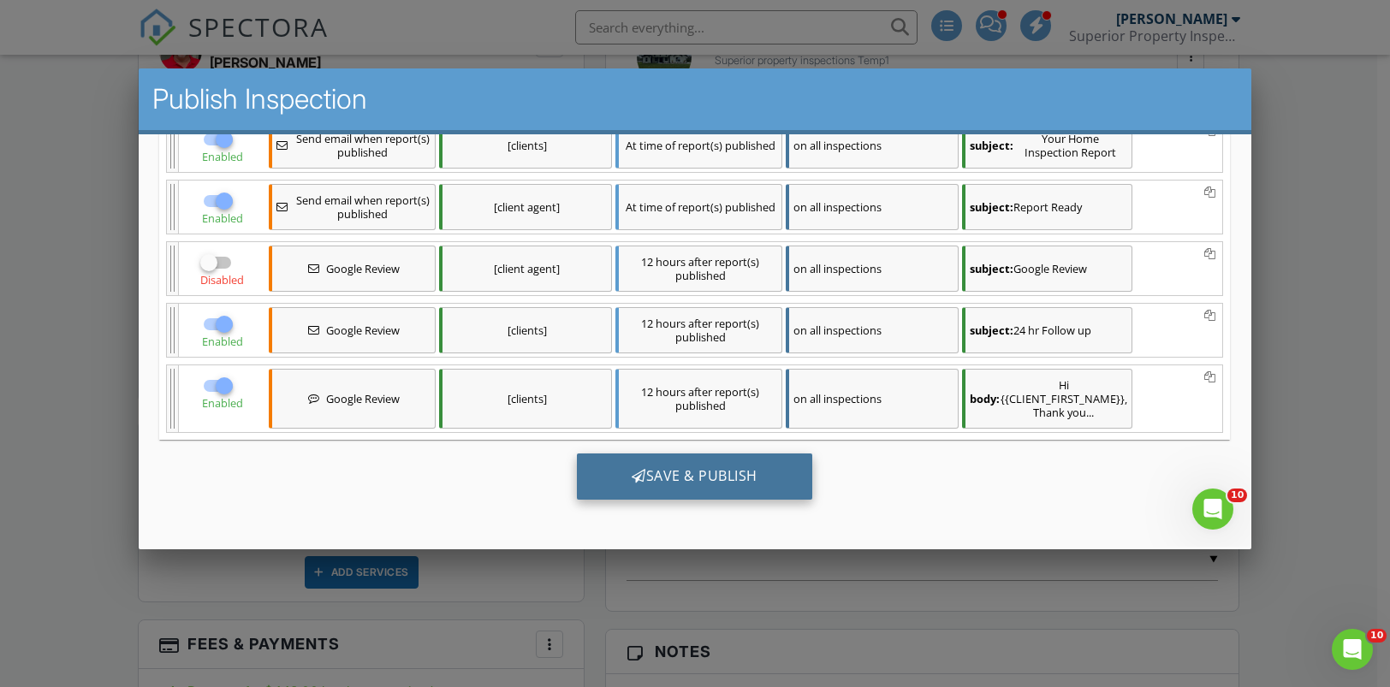
scroll to position [2, 0]
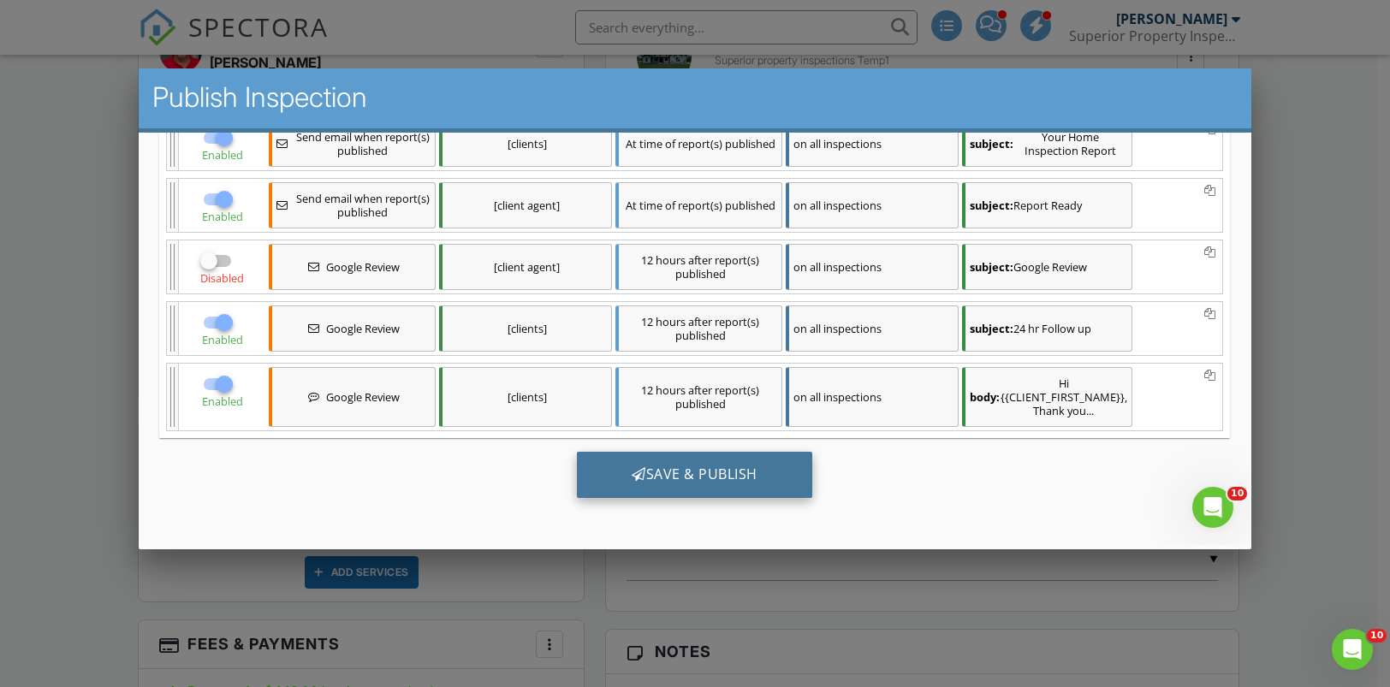
click at [645, 468] on div "Save & Publish" at bounding box center [694, 475] width 235 height 46
